Goal: Task Accomplishment & Management: Complete application form

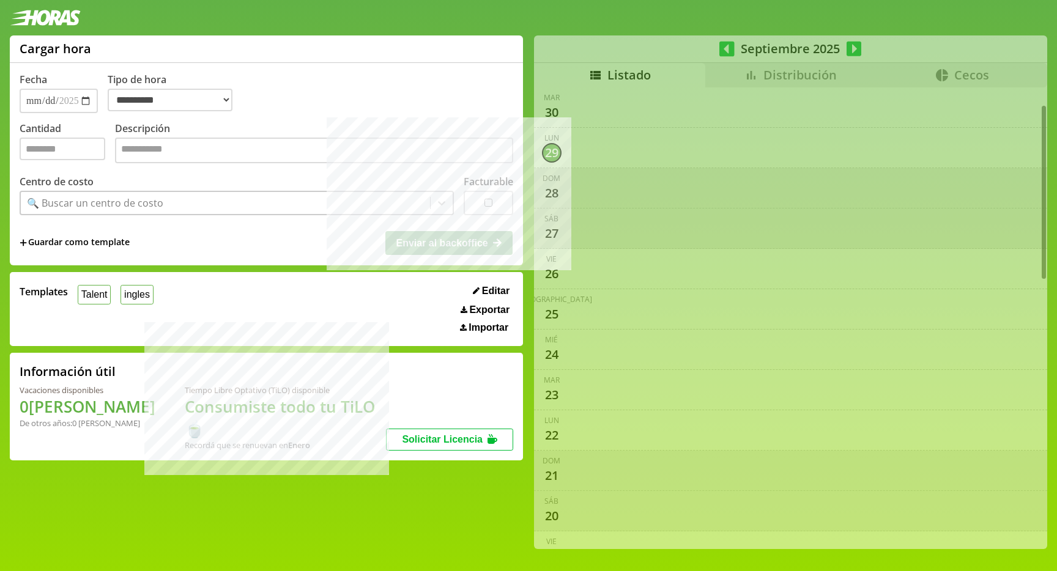
scroll to position [45, 0]
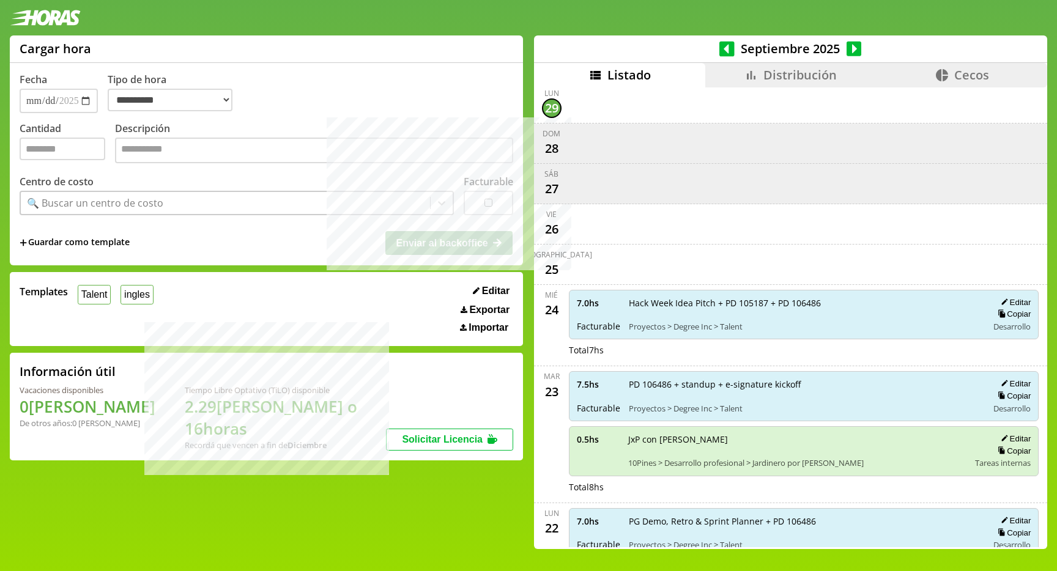
click at [137, 166] on label "Descripción" at bounding box center [314, 144] width 398 height 45
click at [137, 163] on textarea "Descripción" at bounding box center [314, 151] width 398 height 26
click at [135, 297] on button "ingles" at bounding box center [136, 294] width 32 height 19
select select "**********"
type input "*"
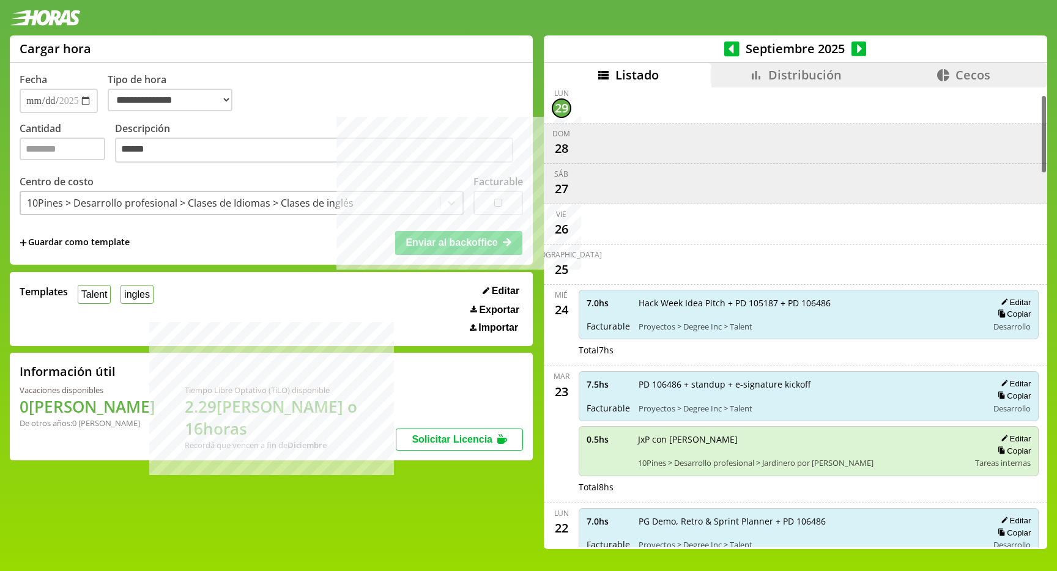
click at [750, 81] on icon at bounding box center [755, 75] width 15 height 15
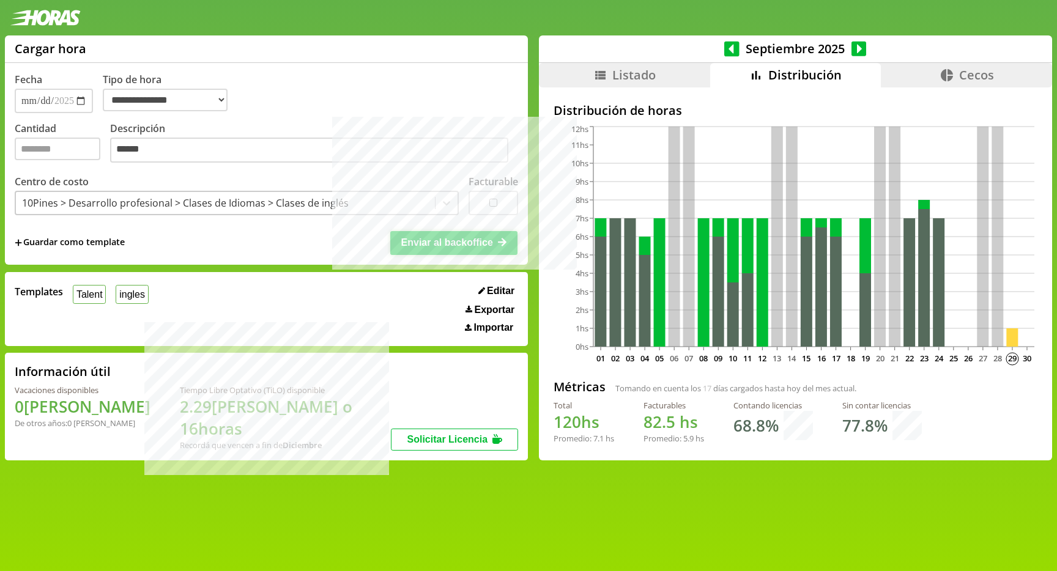
click at [407, 248] on span "Enviar al backoffice" at bounding box center [447, 242] width 92 height 10
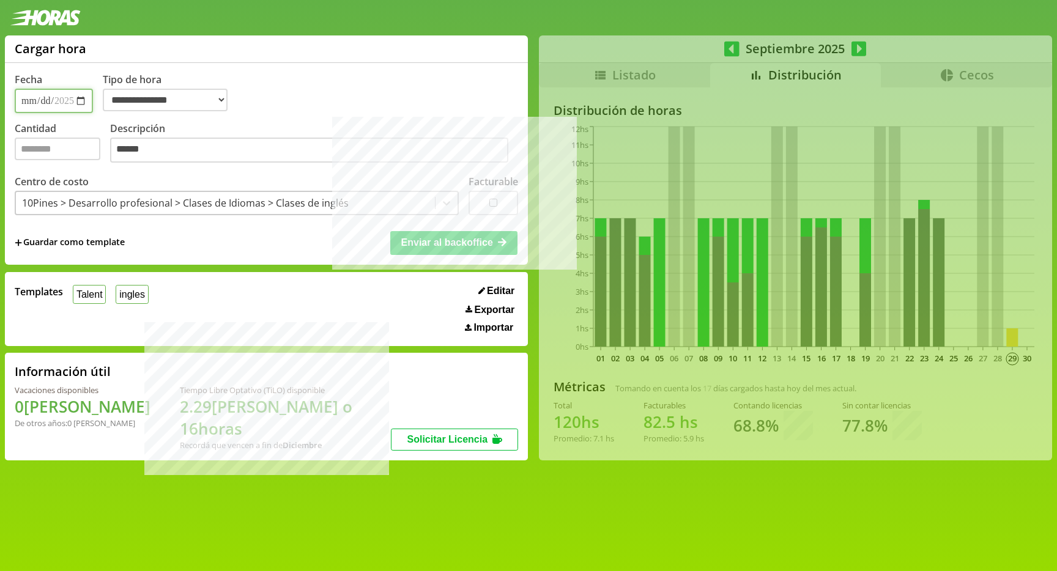
select select "**********"
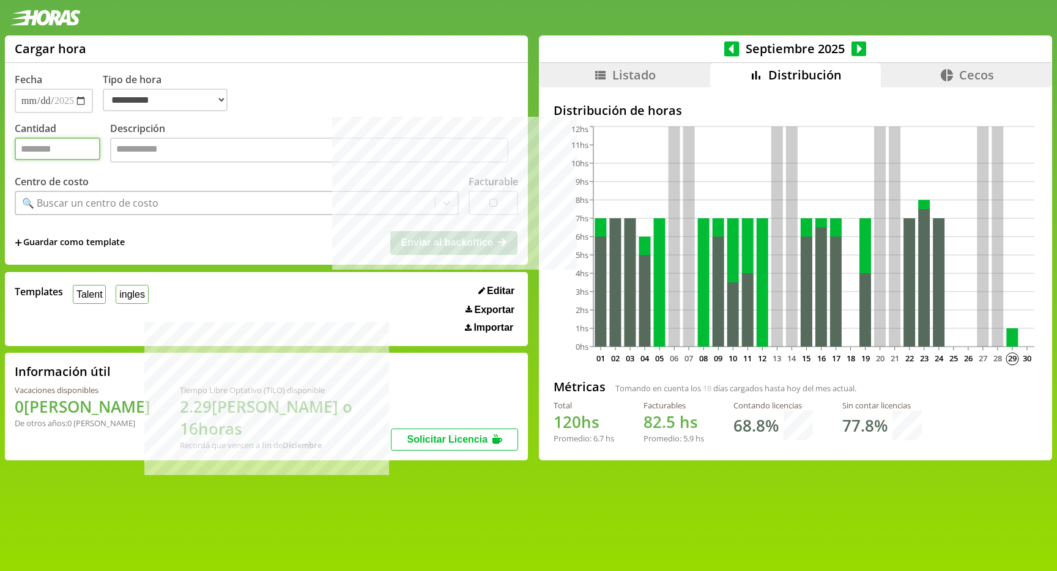
click at [68, 152] on input "Cantidad" at bounding box center [58, 149] width 86 height 23
type input "*"
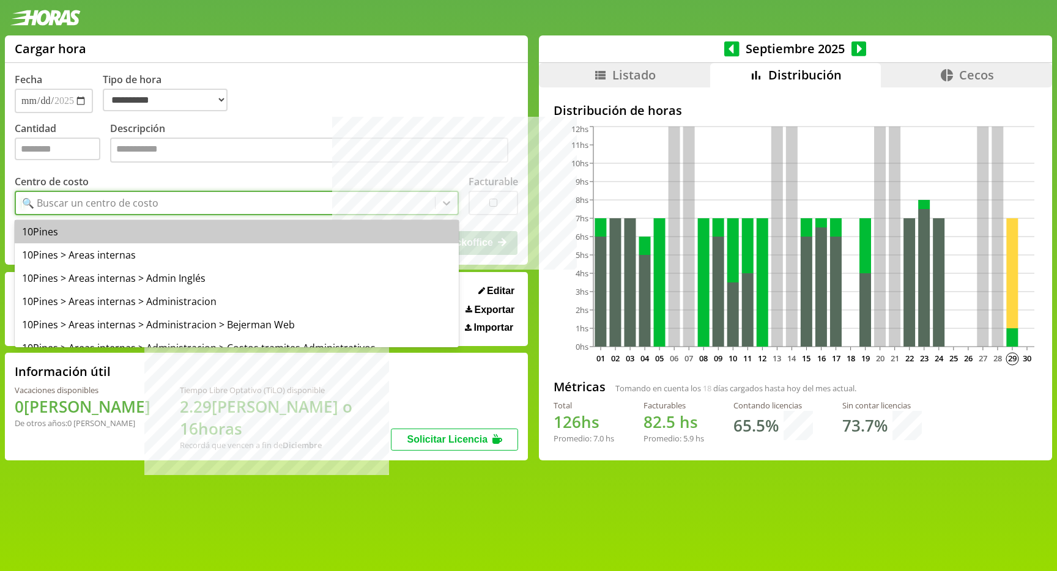
click at [196, 194] on div "🔍 Buscar un centro de costo" at bounding box center [225, 203] width 419 height 21
click at [342, 133] on label "Descripción" at bounding box center [314, 144] width 408 height 45
click at [342, 138] on textarea "Descripción" at bounding box center [309, 151] width 398 height 26
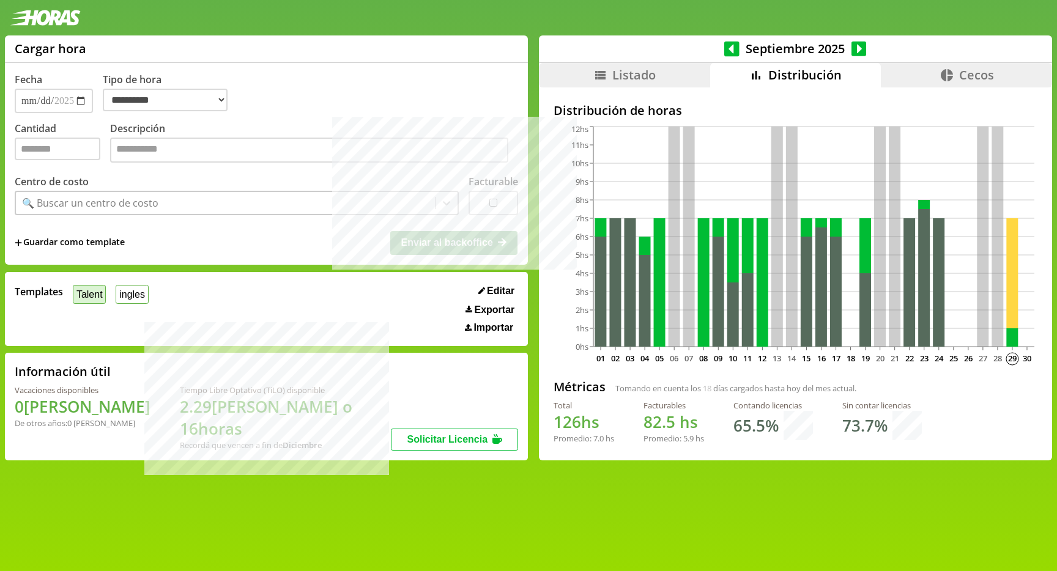
click at [99, 298] on button "Talent" at bounding box center [89, 294] width 33 height 19
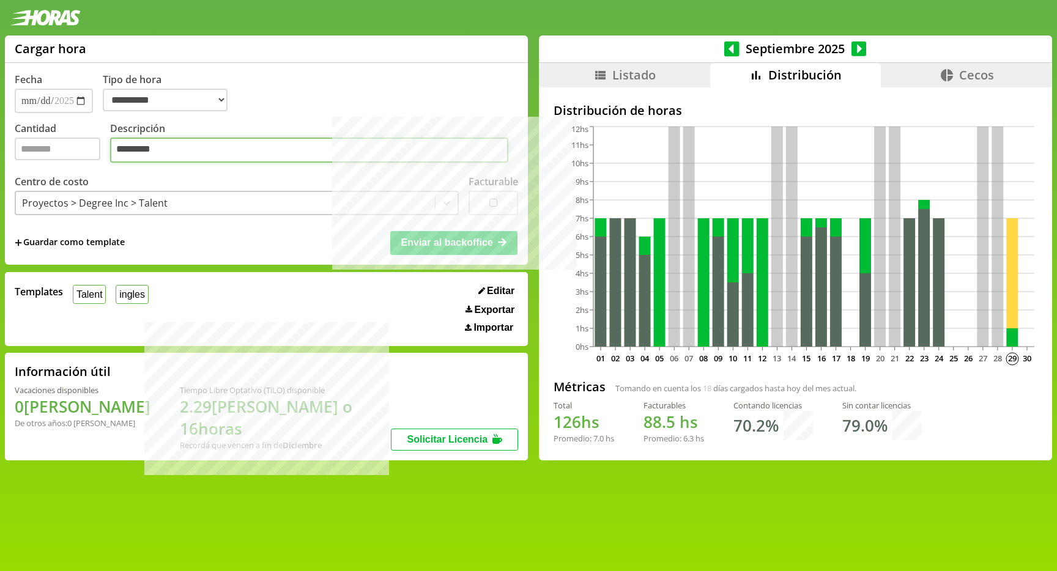
type textarea "*********"
click at [429, 241] on span "Enviar al backoffice" at bounding box center [447, 242] width 92 height 10
